Goal: Task Accomplishment & Management: Manage account settings

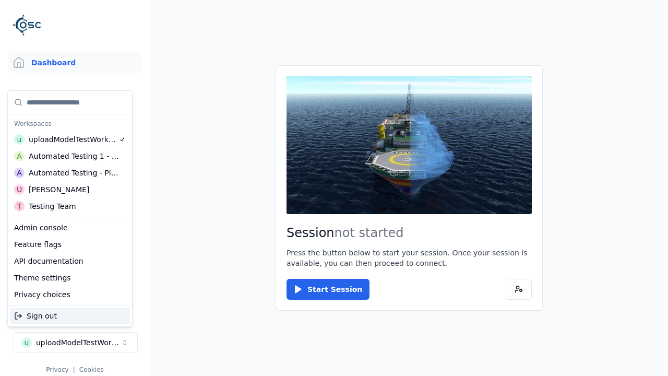
click at [70, 173] on div "Automated Testing - Playwright" at bounding box center [74, 172] width 90 height 10
click at [334, 188] on html "Support Dashboard Assets 3D Models Scenes Datasets Recordings Support Documenta…" at bounding box center [334, 188] width 668 height 376
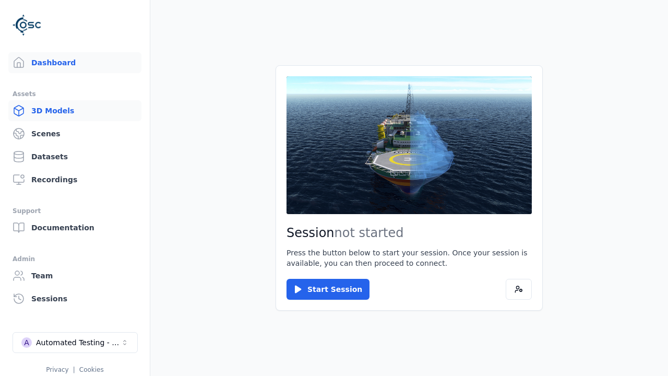
click at [75, 111] on link "3D Models" at bounding box center [74, 110] width 133 height 21
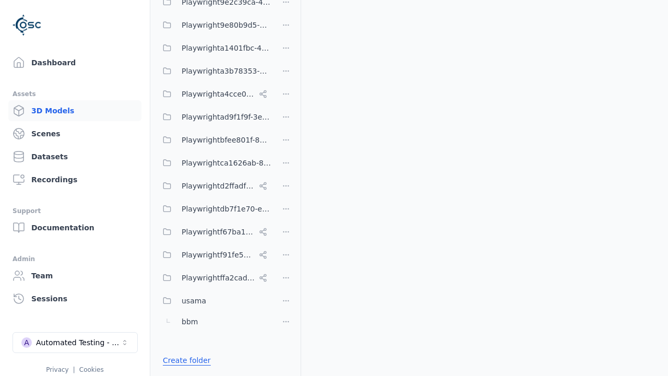
click at [184, 360] on link "Create folder" at bounding box center [187, 360] width 48 height 10
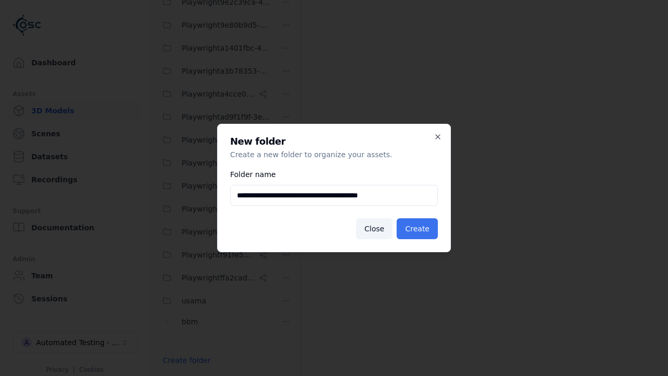
type input "**********"
click at [418, 228] on button "Create" at bounding box center [416, 228] width 41 height 21
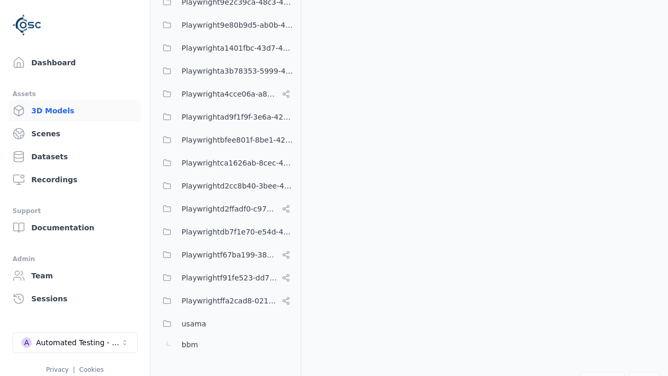
scroll to position [435, 0]
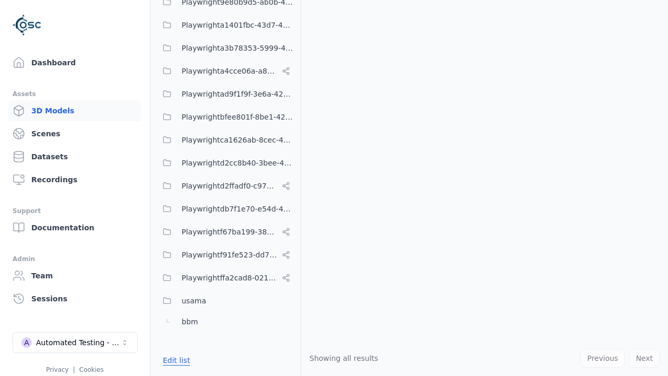
click at [174, 360] on button "Edit list" at bounding box center [176, 360] width 40 height 19
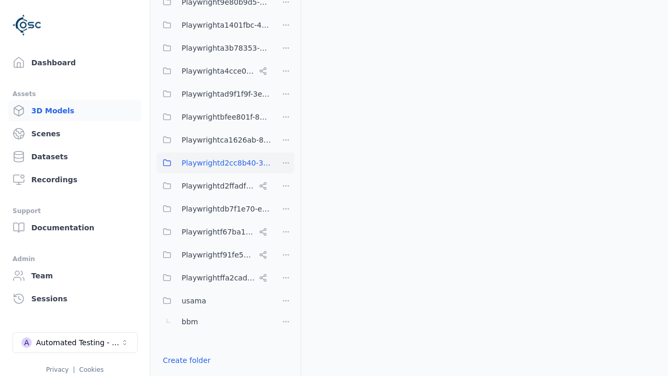
click at [286, 163] on html "Support Dashboard Assets 3D Models Scenes Datasets Recordings Support Documenta…" at bounding box center [334, 188] width 668 height 376
click at [285, 218] on div "Rename" at bounding box center [289, 217] width 70 height 17
